Goal: Browse casually: Explore the website without a specific task or goal

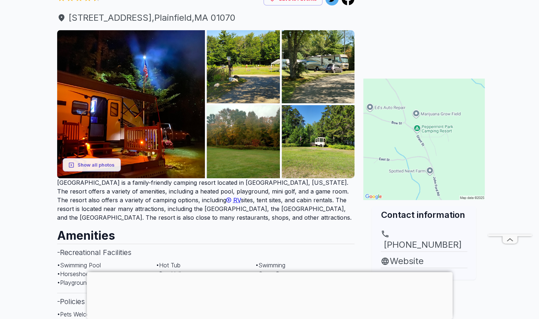
scroll to position [84, 0]
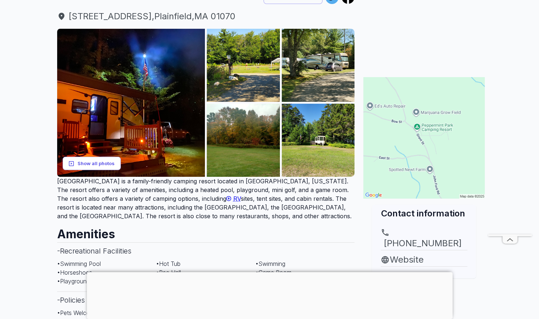
click at [108, 159] on button "Show all photos" at bounding box center [92, 163] width 58 height 13
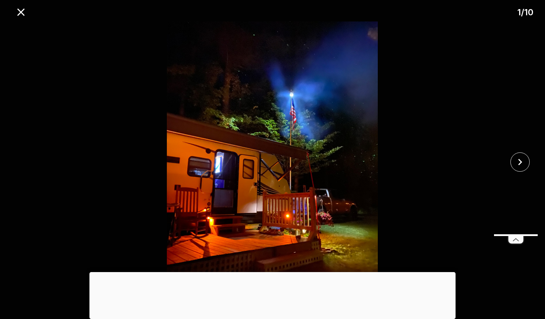
click at [466, 151] on img at bounding box center [273, 161] width 454 height 281
click at [463, 157] on img at bounding box center [273, 161] width 454 height 281
click at [391, 178] on img at bounding box center [273, 161] width 454 height 281
click at [376, 156] on img at bounding box center [273, 161] width 454 height 281
click at [428, 125] on img at bounding box center [273, 161] width 454 height 281
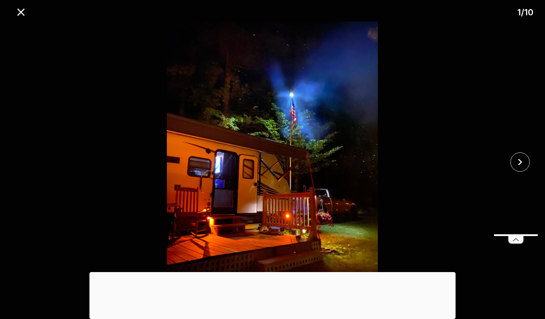
click at [533, 8] on div "1 / 10" at bounding box center [272, 10] width 545 height 21
click at [22, 13] on icon "close" at bounding box center [20, 11] width 7 height 7
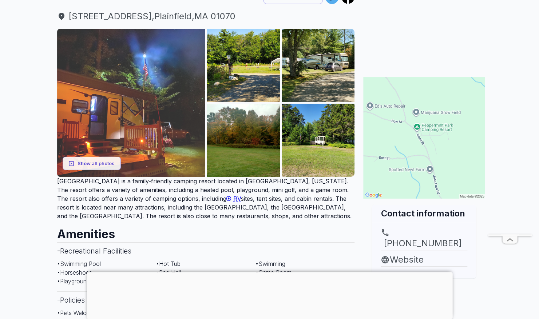
click at [126, 114] on img at bounding box center [131, 103] width 148 height 148
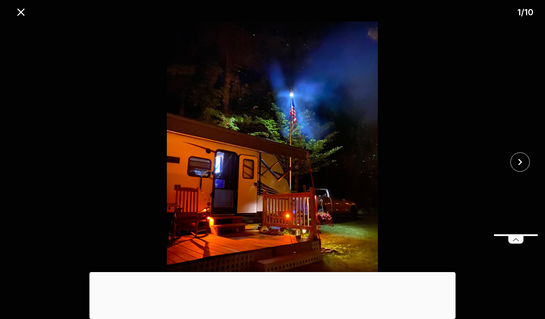
click at [518, 243] on icon at bounding box center [516, 239] width 15 height 7
click at [525, 168] on icon "close" at bounding box center [520, 162] width 13 height 13
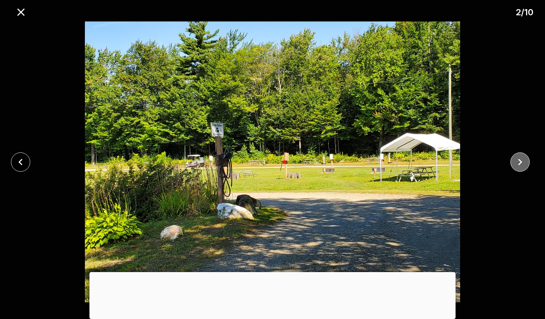
click at [523, 165] on icon "close" at bounding box center [520, 162] width 13 height 13
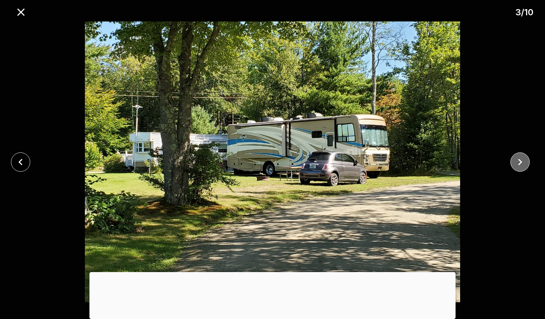
click at [522, 163] on icon "close" at bounding box center [520, 162] width 13 height 13
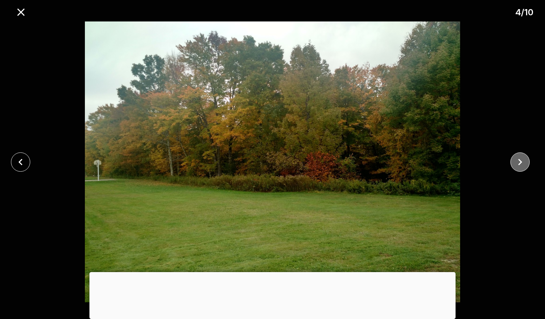
click at [523, 163] on icon "close" at bounding box center [520, 162] width 13 height 13
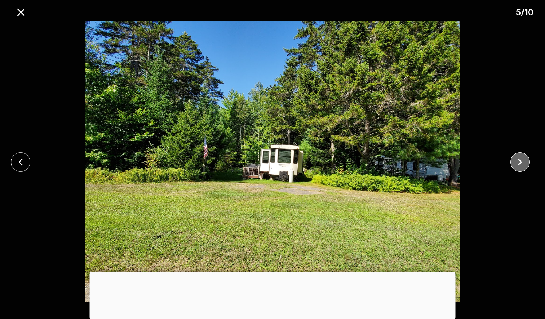
click at [526, 162] on button "close" at bounding box center [519, 162] width 19 height 19
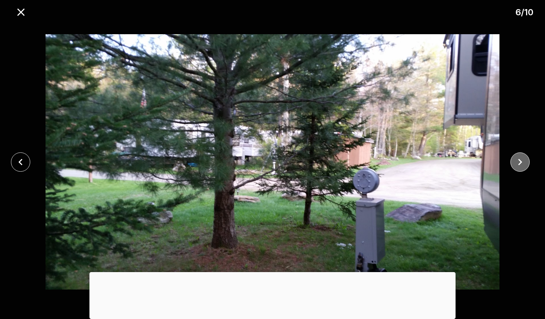
click at [525, 162] on icon "close" at bounding box center [520, 162] width 13 height 13
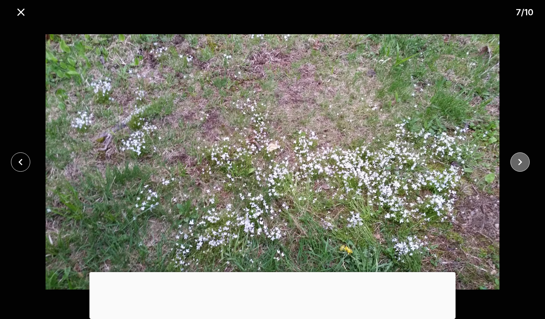
click at [522, 162] on icon "close" at bounding box center [520, 162] width 13 height 13
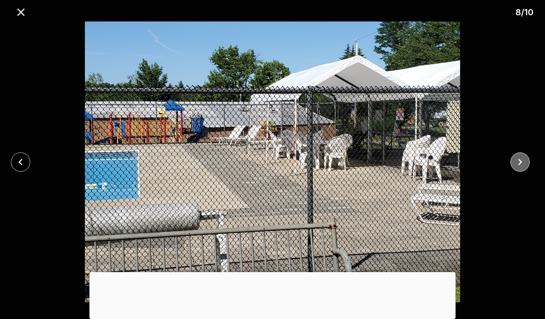
click at [524, 164] on icon "close" at bounding box center [520, 162] width 13 height 13
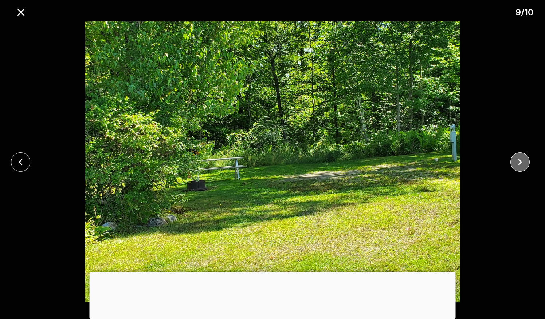
click at [523, 162] on icon "close" at bounding box center [520, 162] width 13 height 13
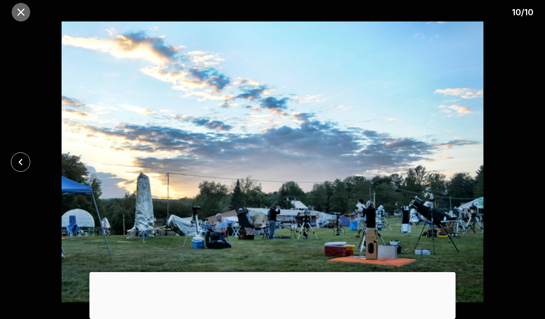
click at [26, 10] on icon "close" at bounding box center [21, 12] width 13 height 13
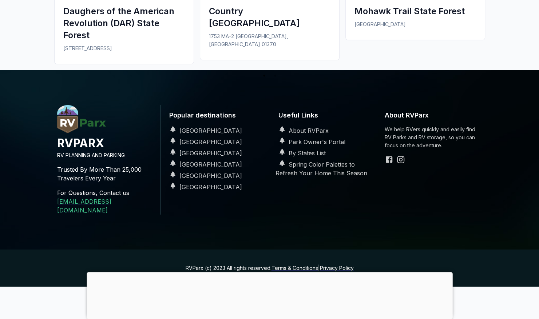
scroll to position [1244, 0]
